Goal: Information Seeking & Learning: Learn about a topic

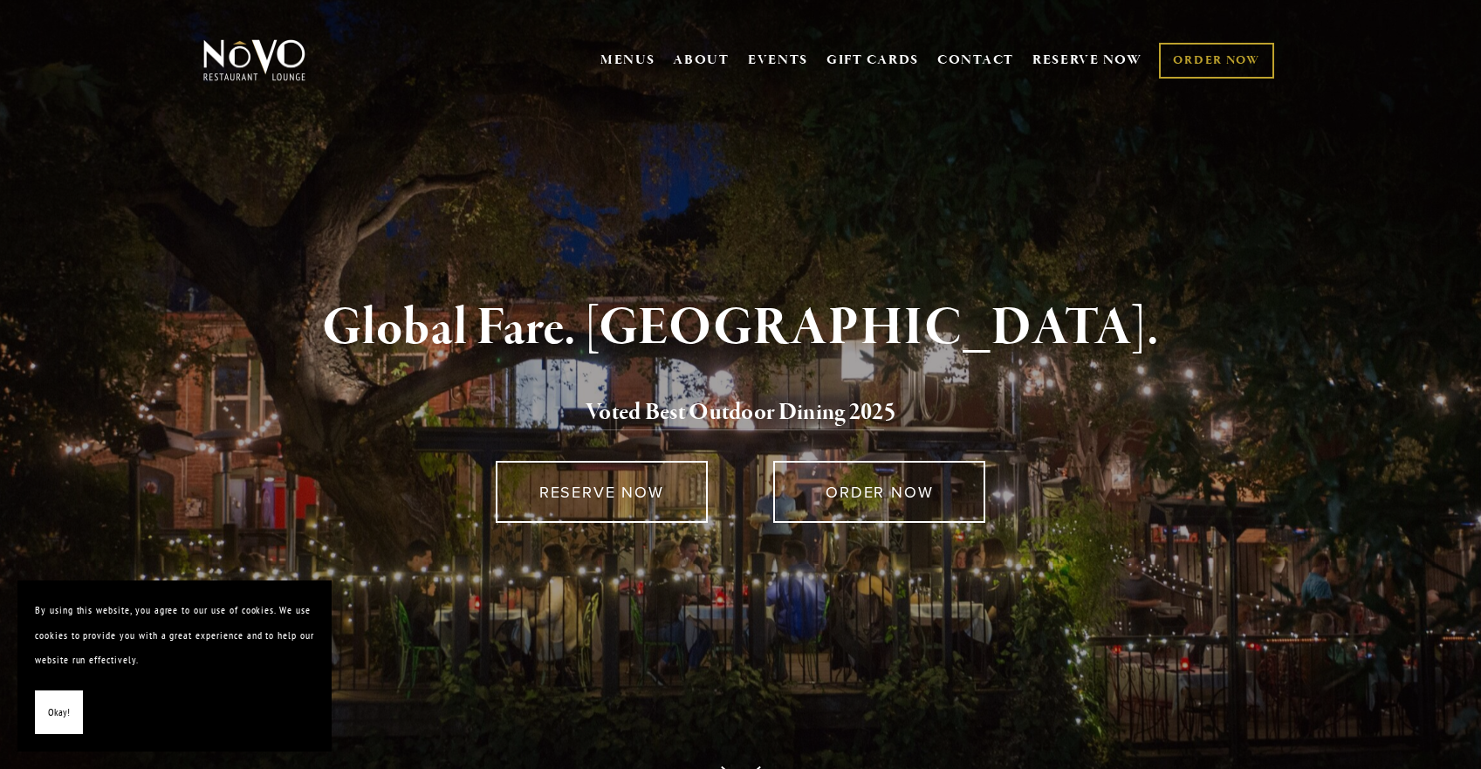
click at [71, 712] on button "Okay!" at bounding box center [59, 713] width 48 height 45
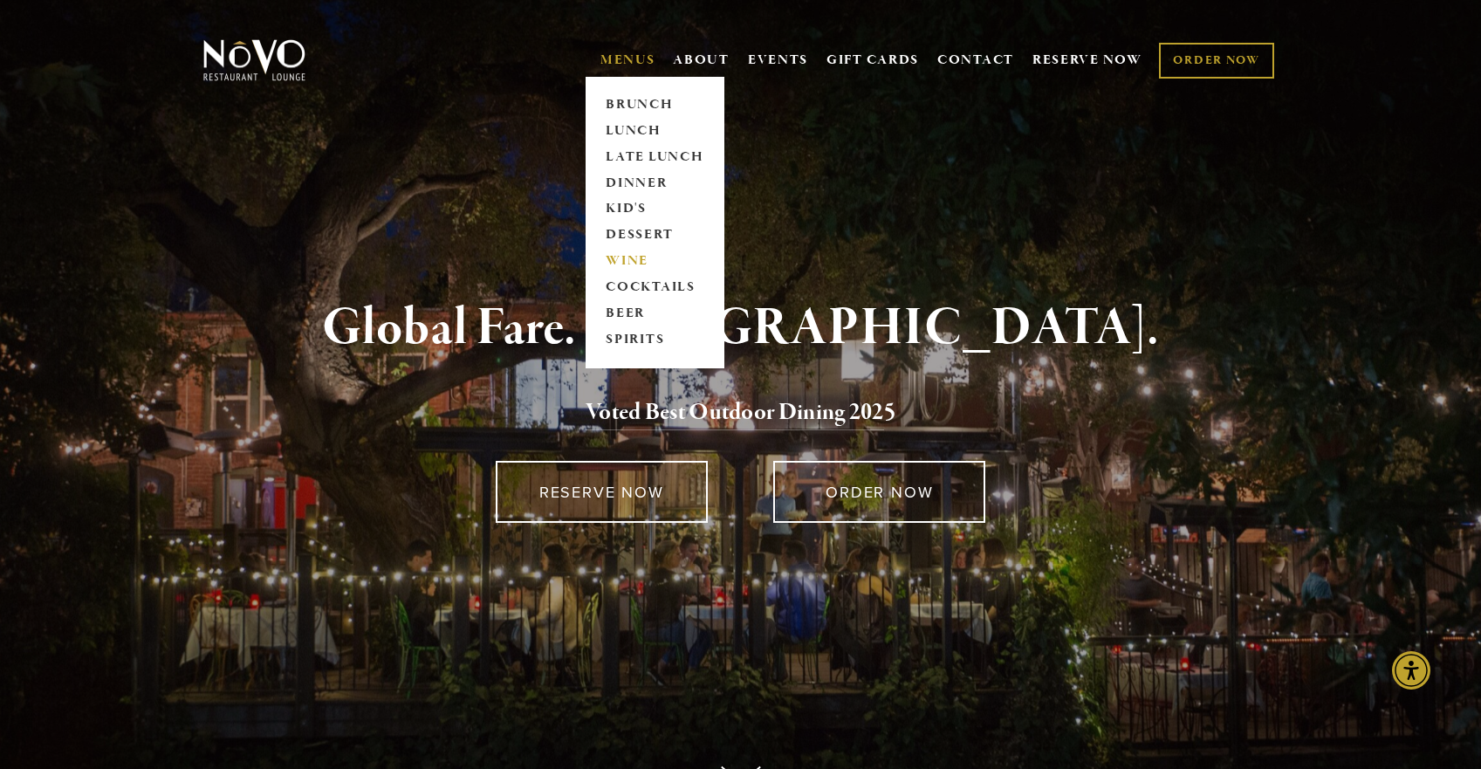
click at [636, 259] on link "WINE" at bounding box center [655, 262] width 109 height 26
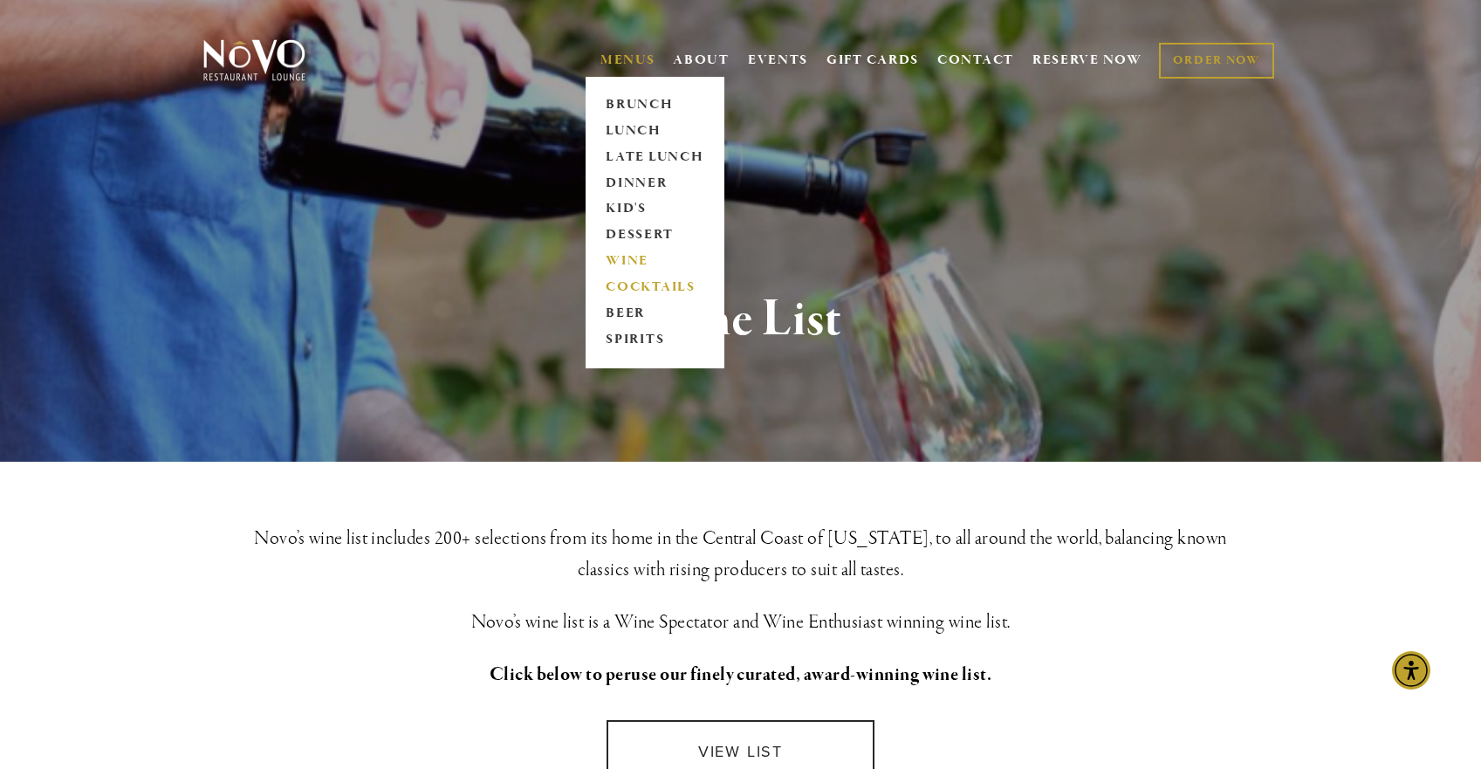
click at [649, 286] on link "COCKTAILS" at bounding box center [655, 288] width 109 height 26
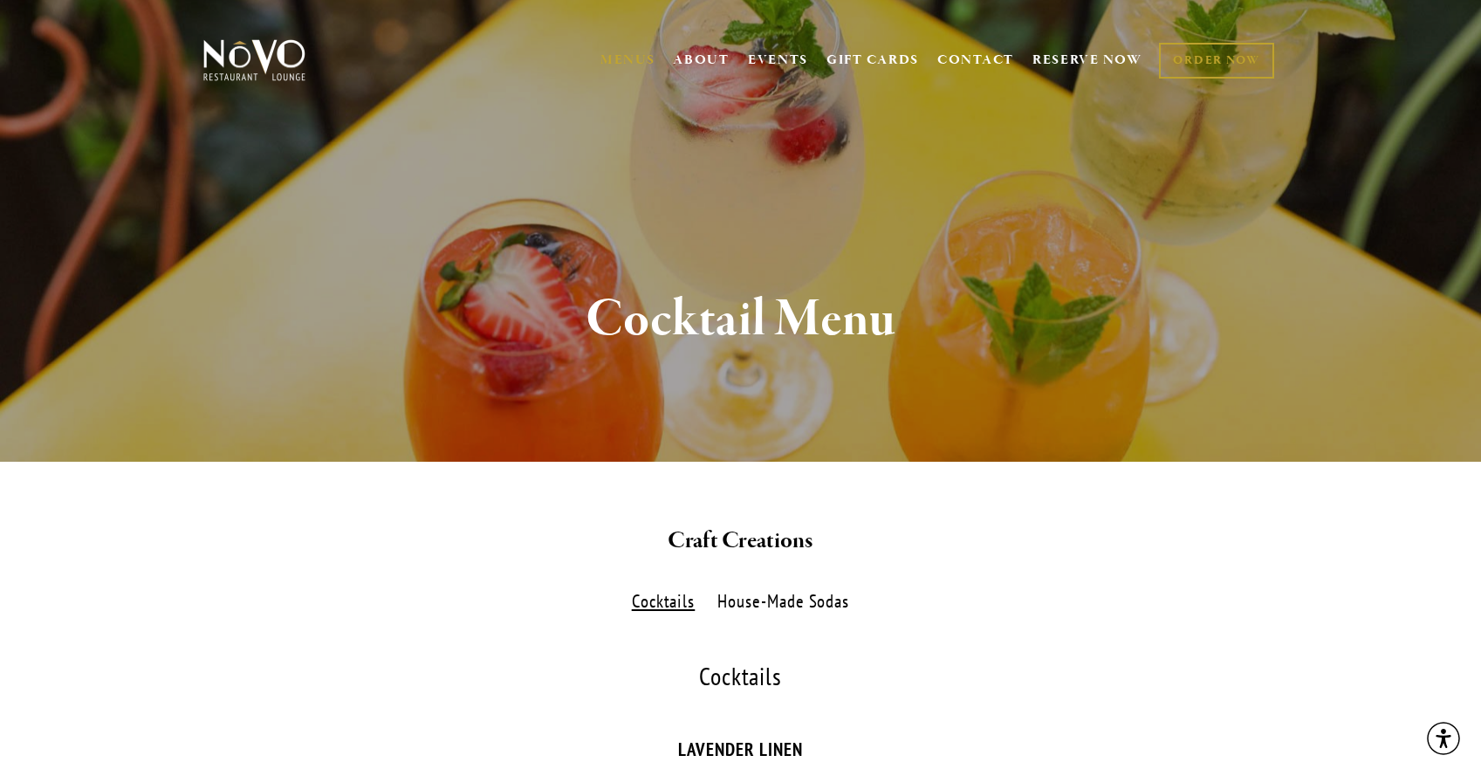
scroll to position [3, 0]
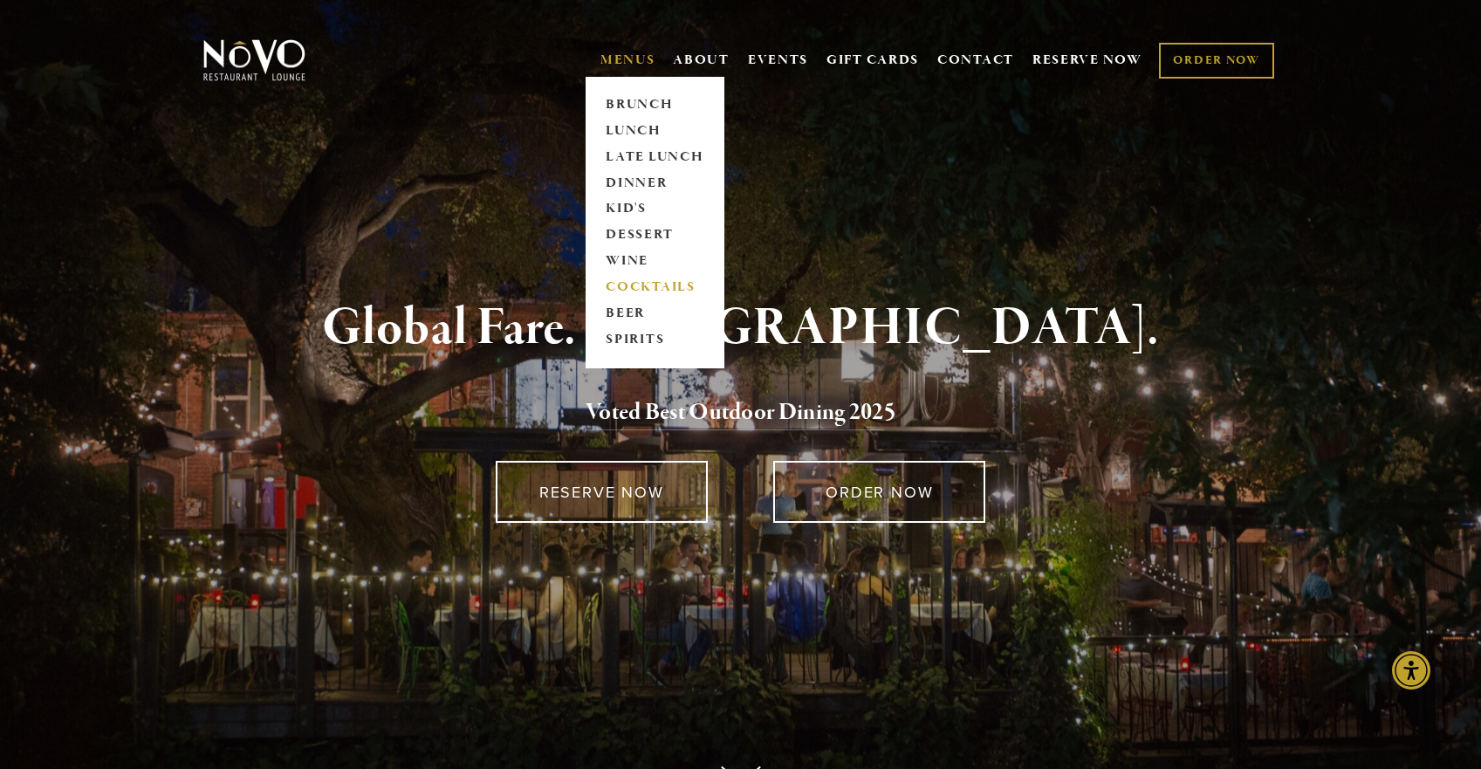
click at [649, 285] on link "COCKTAILS" at bounding box center [655, 288] width 109 height 26
